Goal: Information Seeking & Learning: Learn about a topic

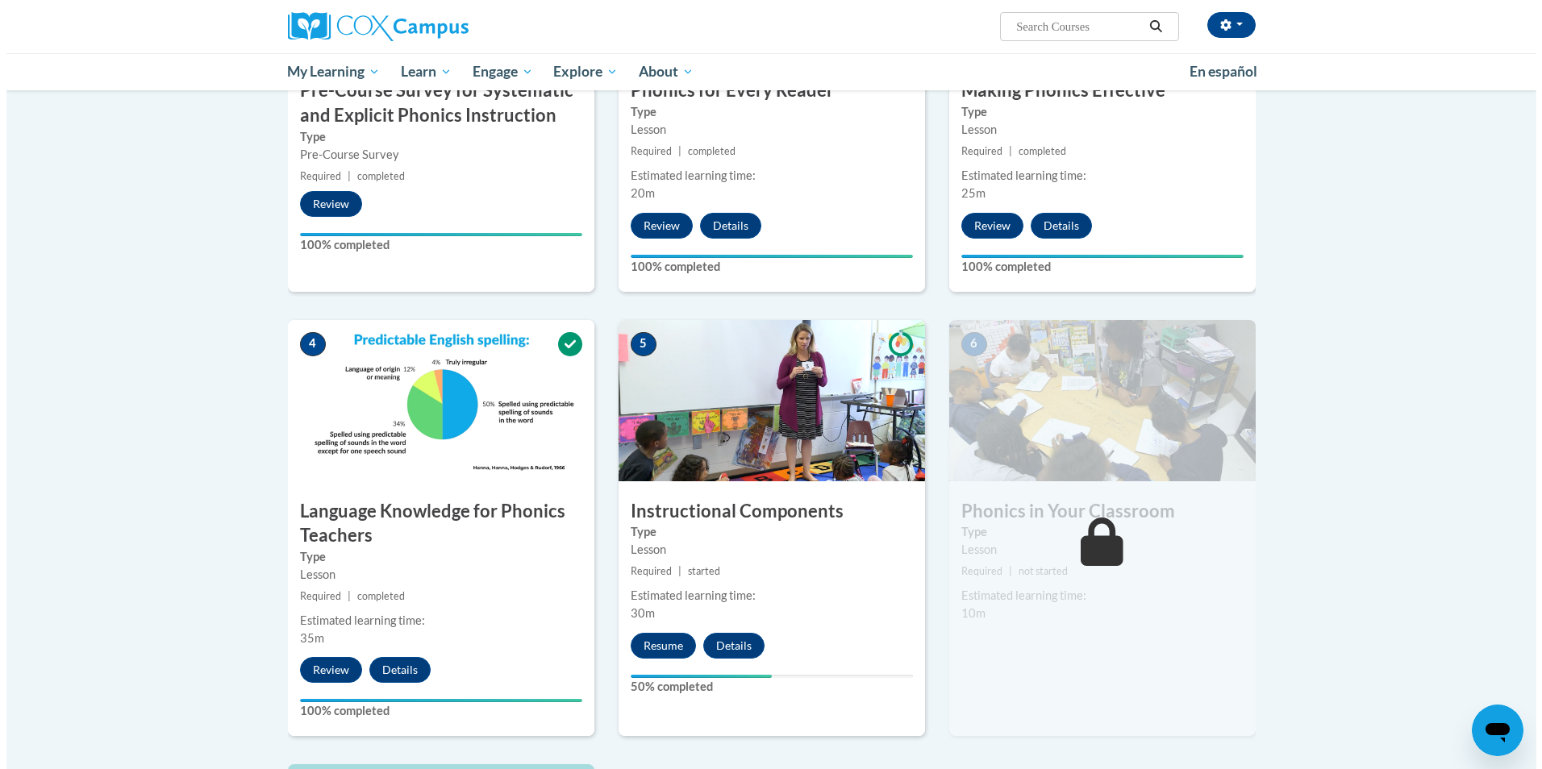
scroll to position [564, 0]
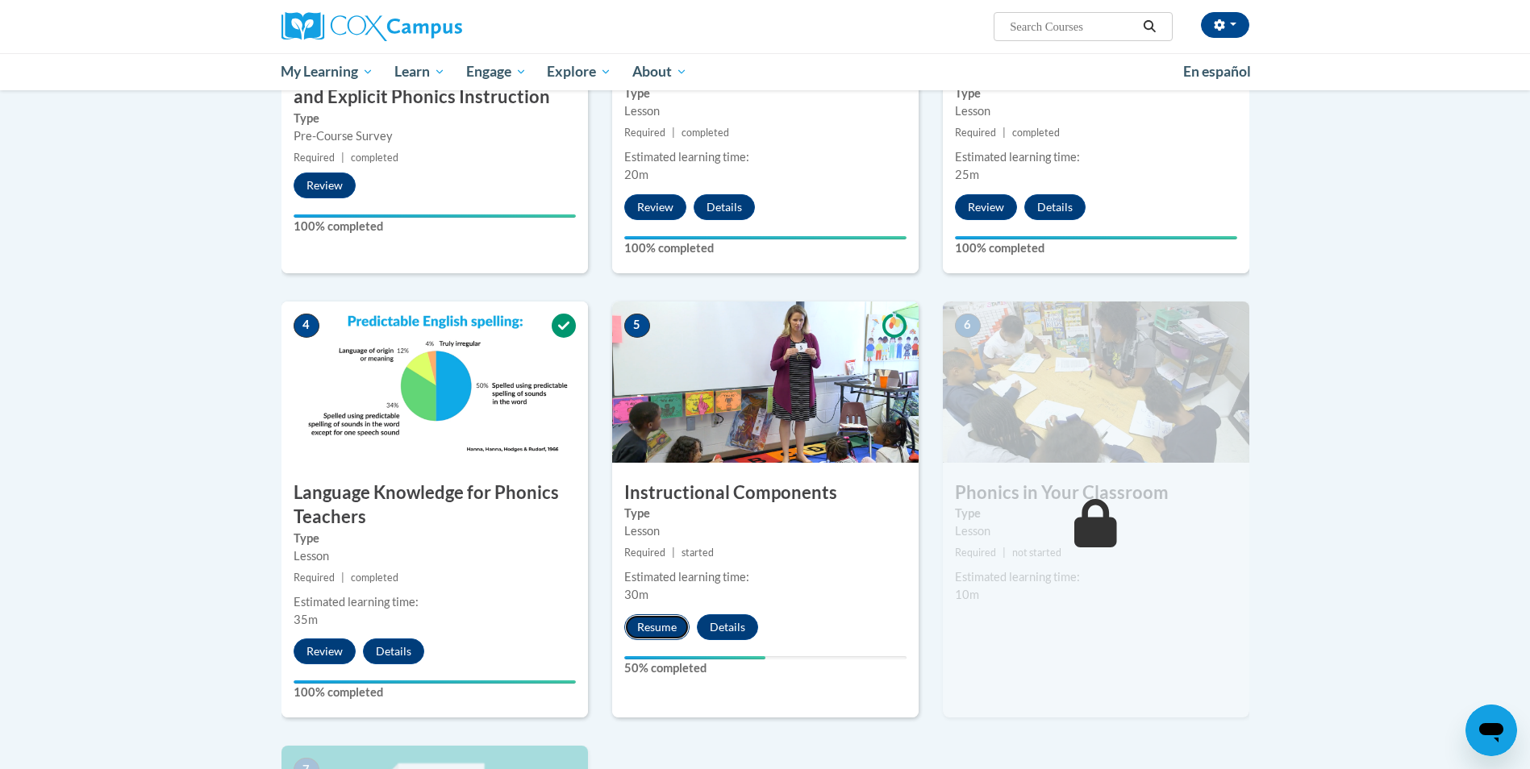
click at [669, 628] on button "Resume" at bounding box center [656, 627] width 65 height 26
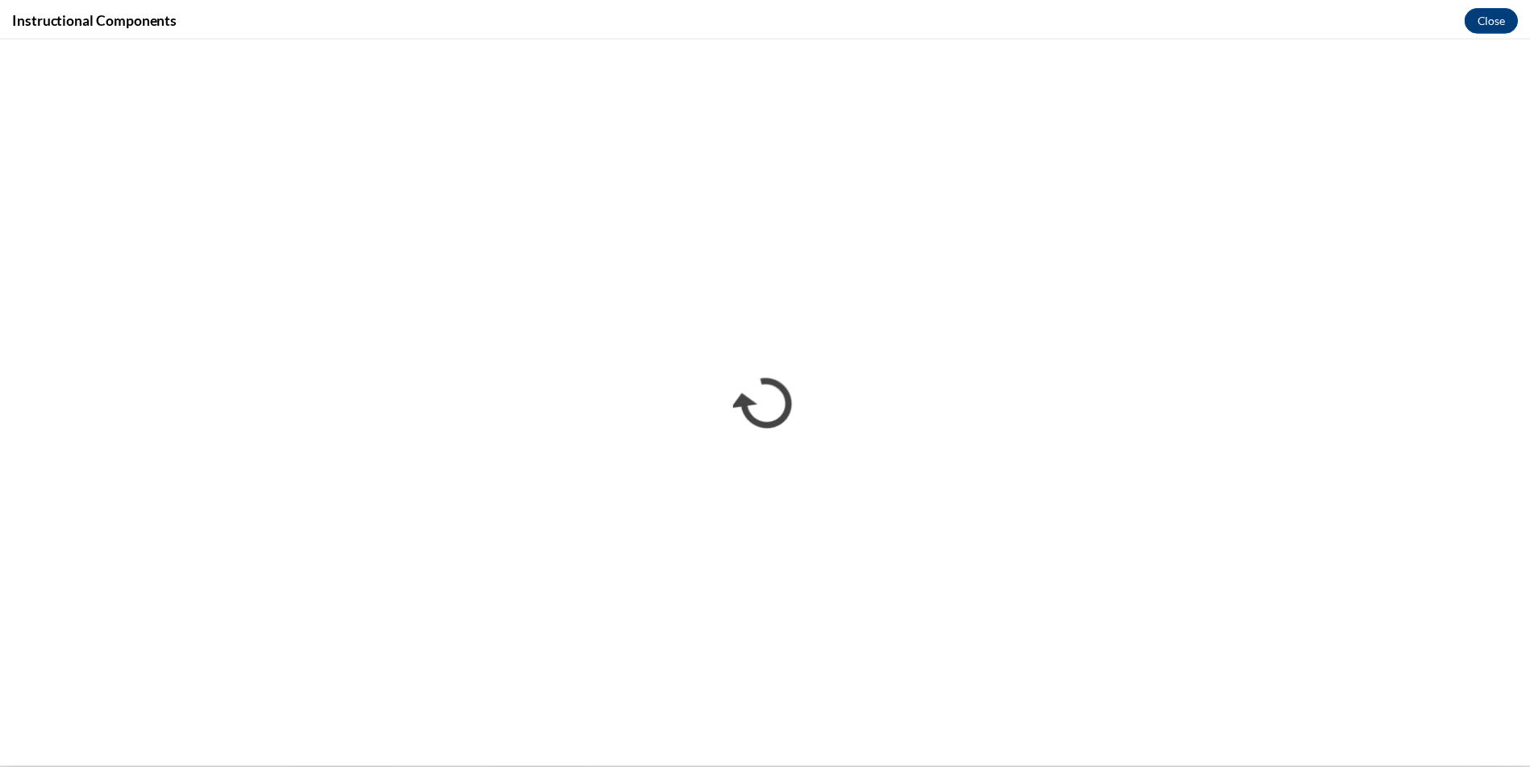
scroll to position [0, 0]
click at [1493, 19] on button "Close" at bounding box center [1503, 18] width 54 height 26
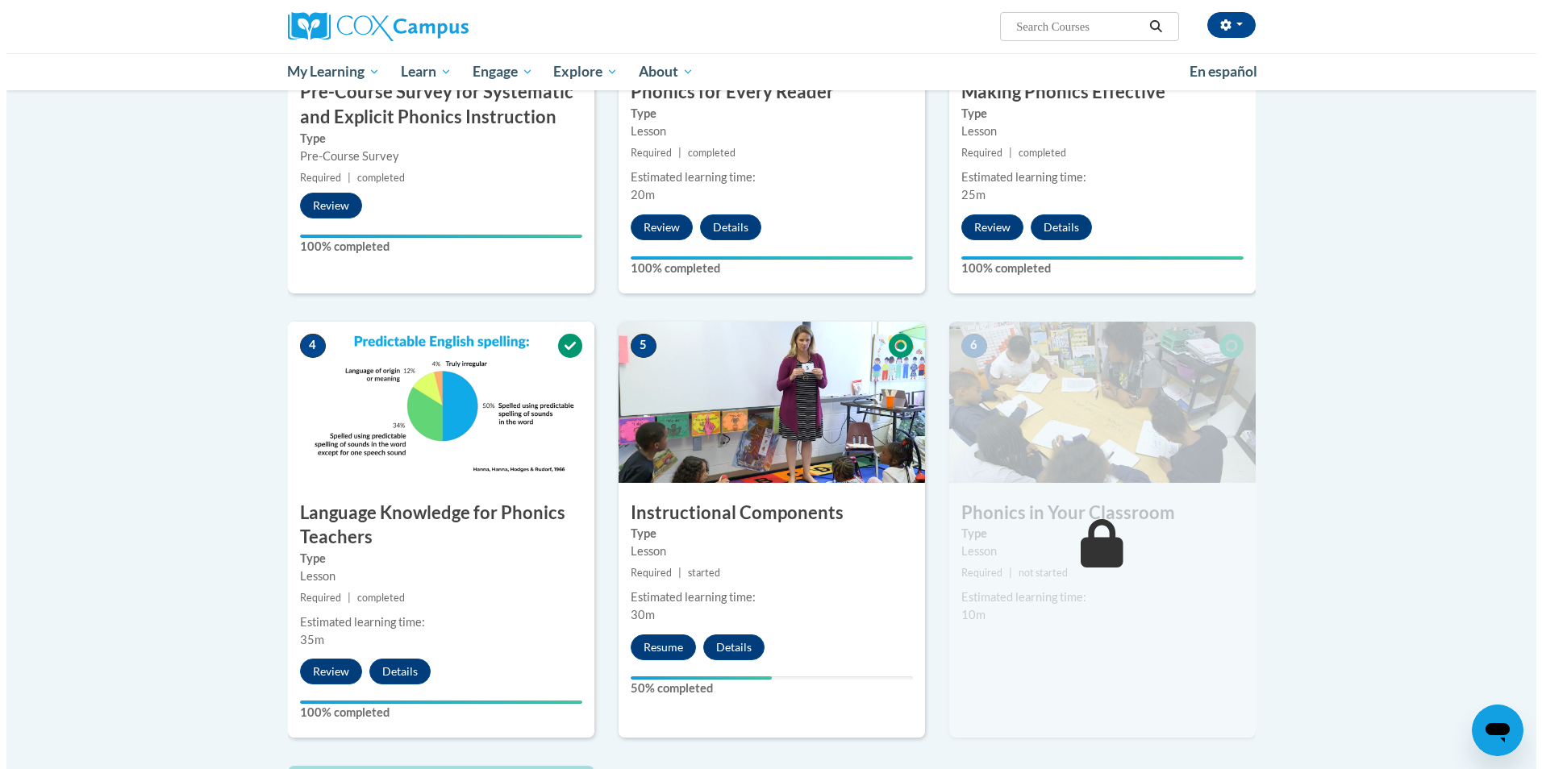
scroll to position [564, 0]
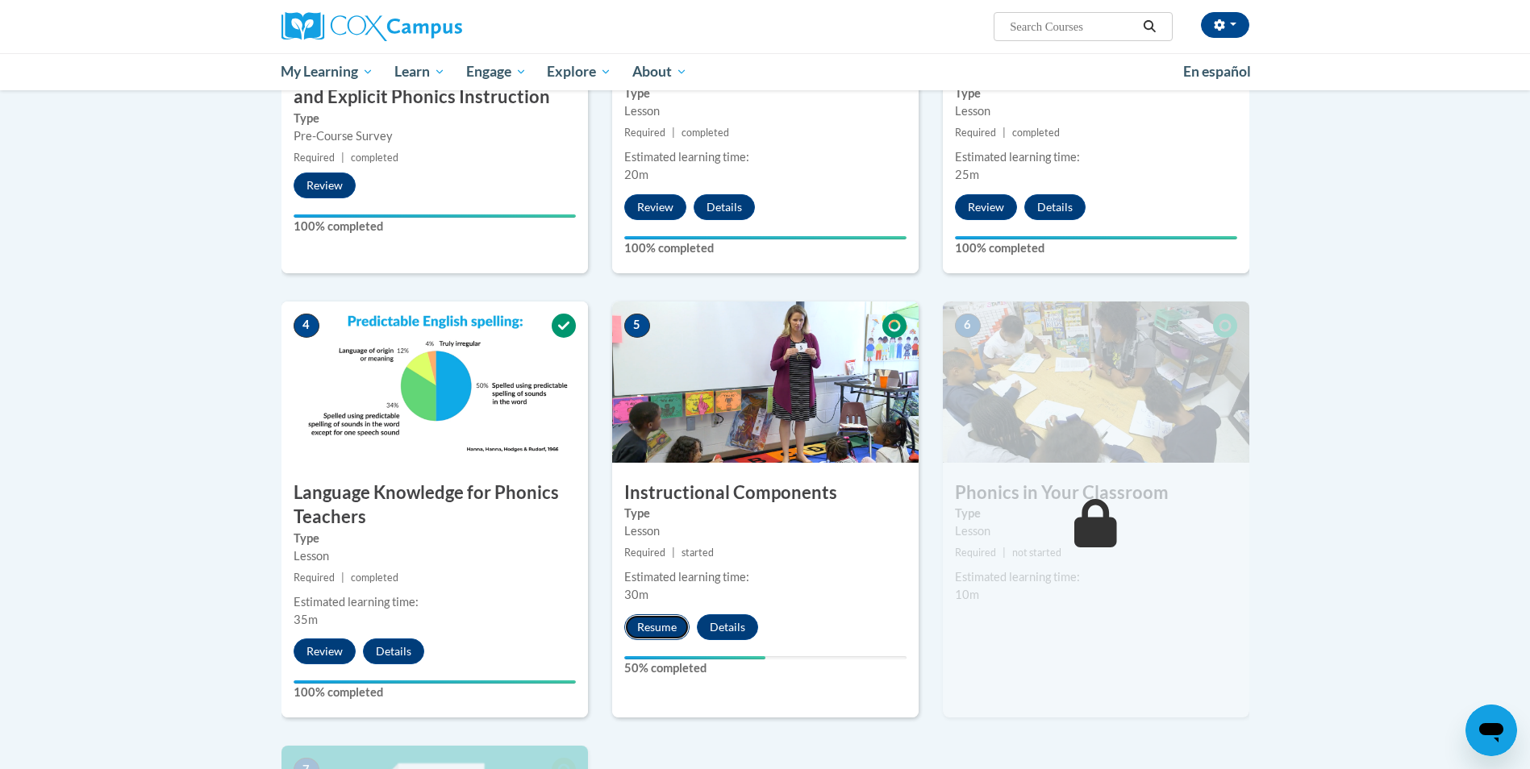
click at [660, 615] on button "Resume" at bounding box center [656, 627] width 65 height 26
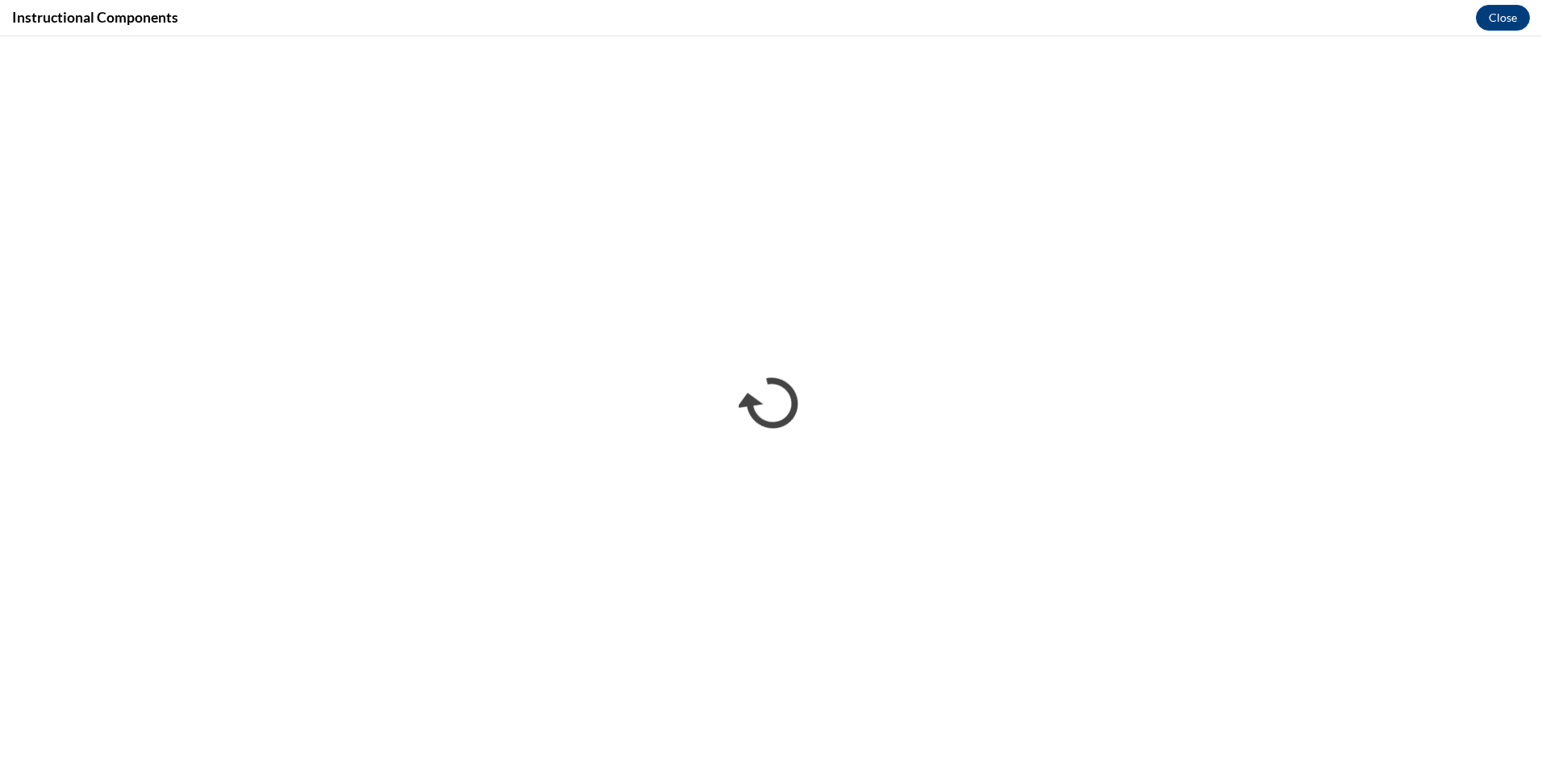
scroll to position [0, 0]
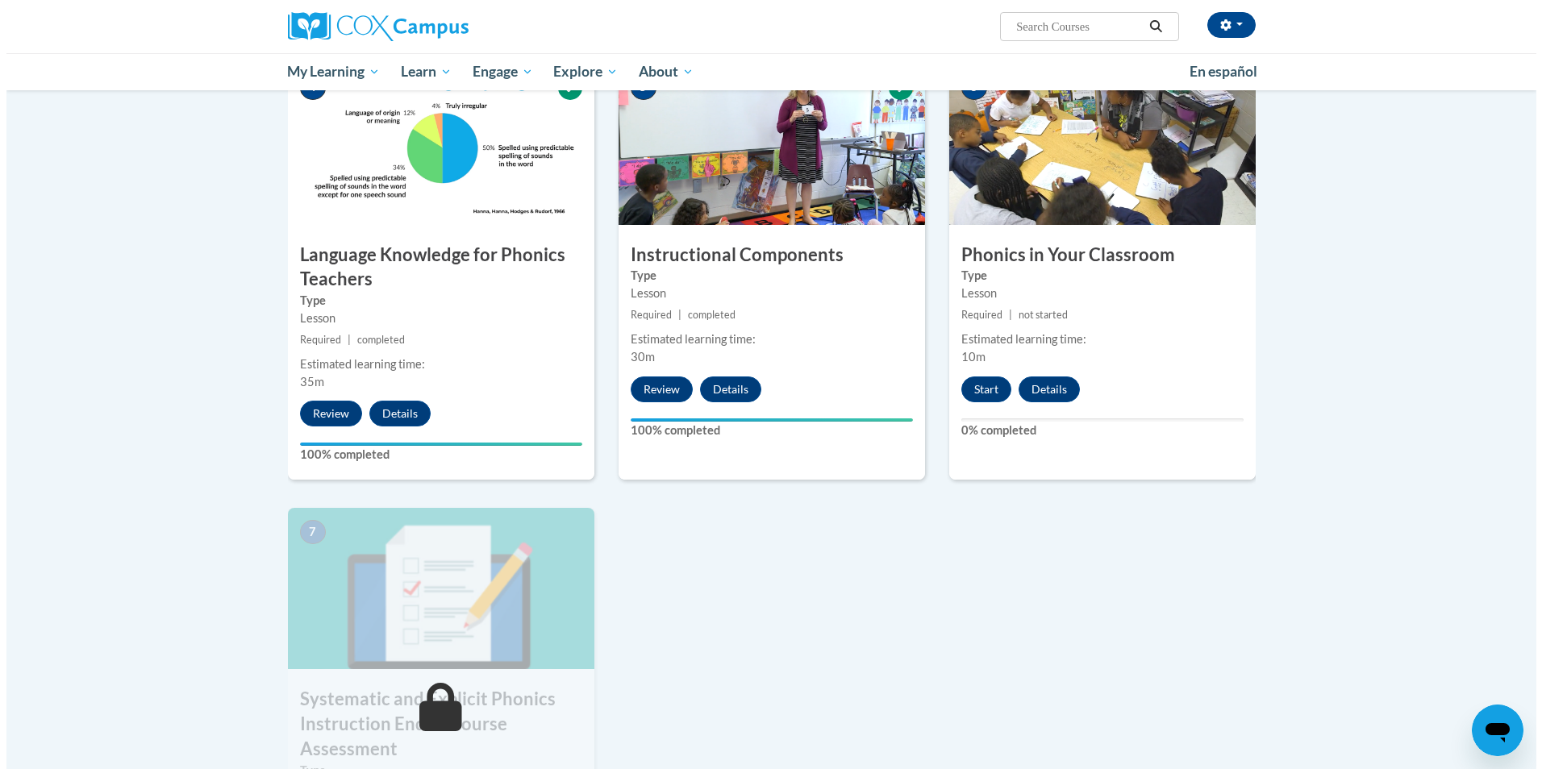
scroll to position [806, 0]
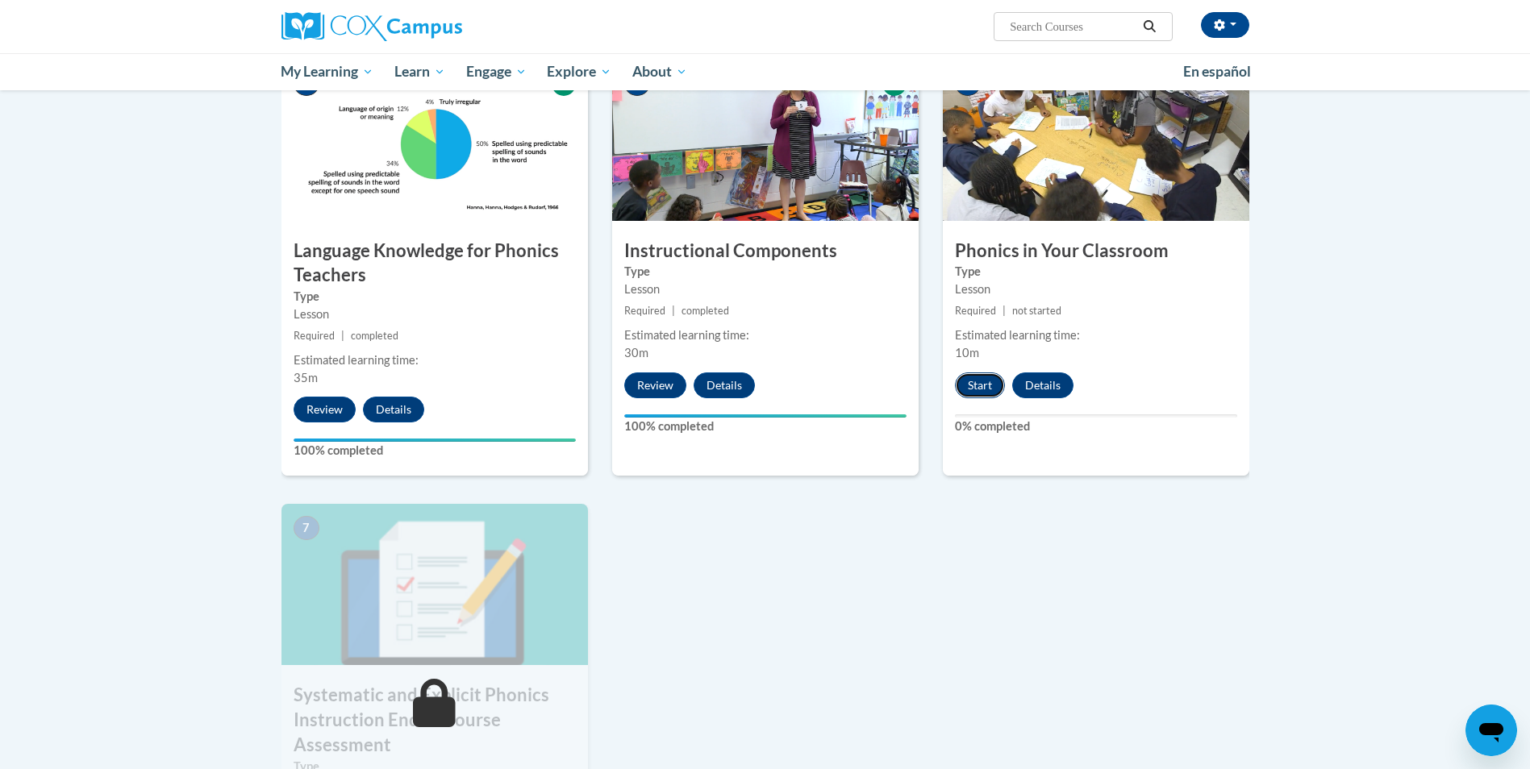
click at [983, 389] on button "Start" at bounding box center [980, 386] width 50 height 26
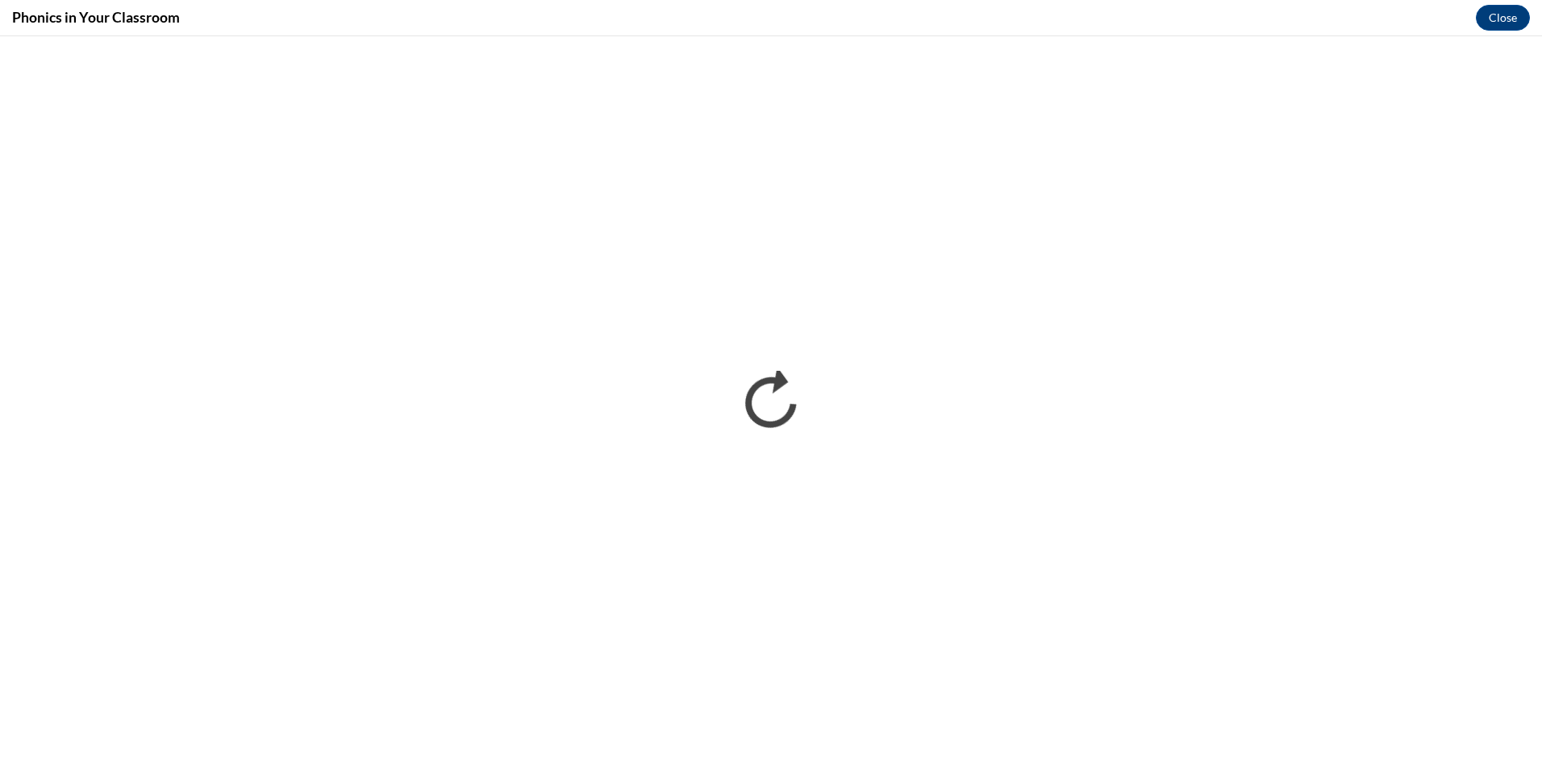
scroll to position [0, 0]
